Goal: Check status: Check status

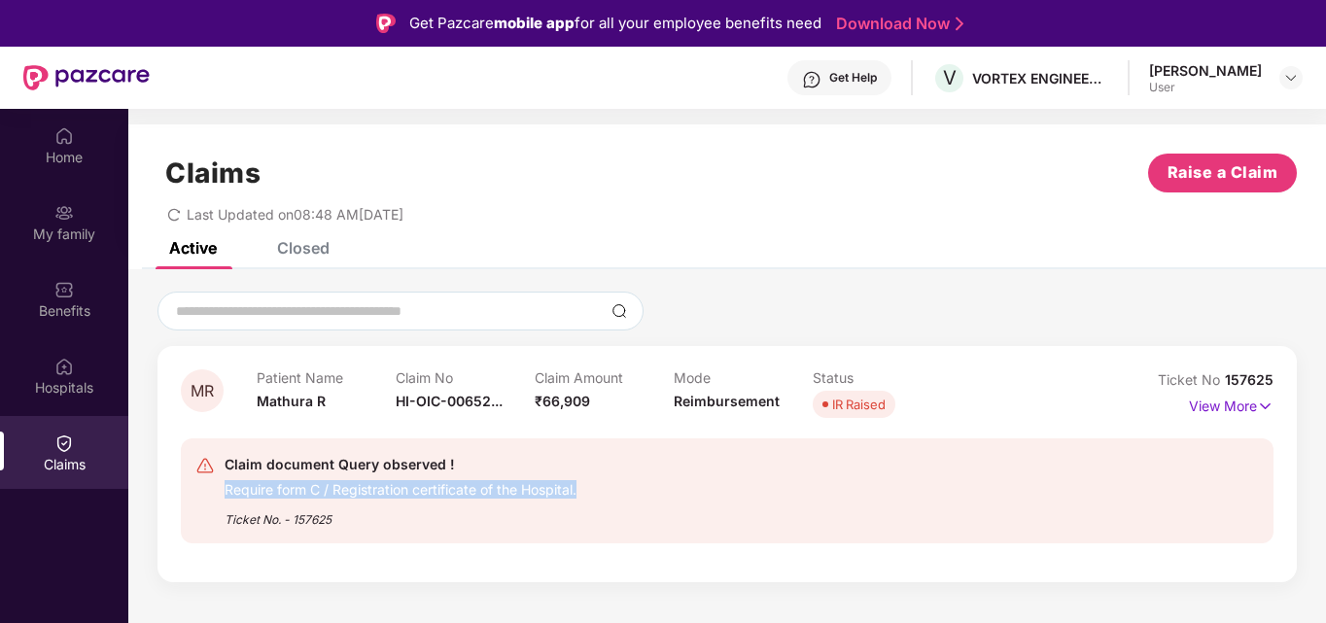
drag, startPoint x: 221, startPoint y: 492, endPoint x: 631, endPoint y: 492, distance: 410.1
click at [631, 492] on div "Claim document Query observed ! Require form C / Registration certificate of th…" at bounding box center [638, 491] width 886 height 76
click at [1214, 404] on p "View More" at bounding box center [1230, 404] width 85 height 26
click at [1230, 404] on p "View More" at bounding box center [1230, 404] width 85 height 26
